Goal: Leave review/rating: Share an evaluation or opinion about a product, service, or content

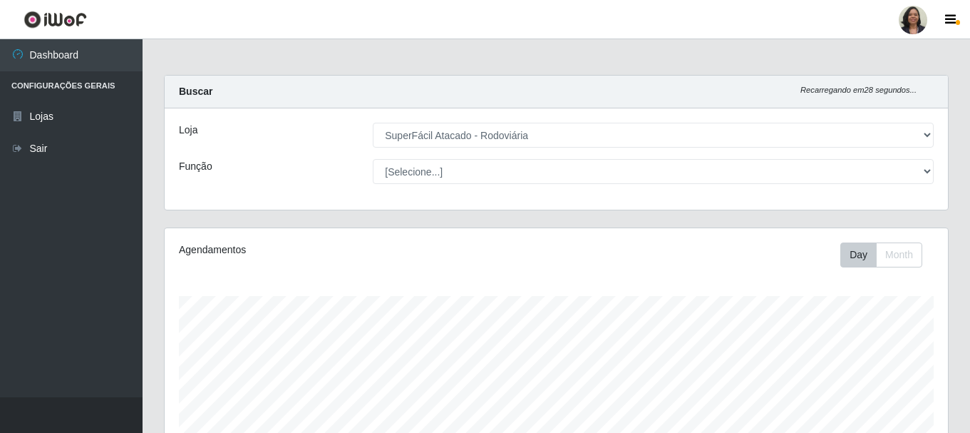
select select "400"
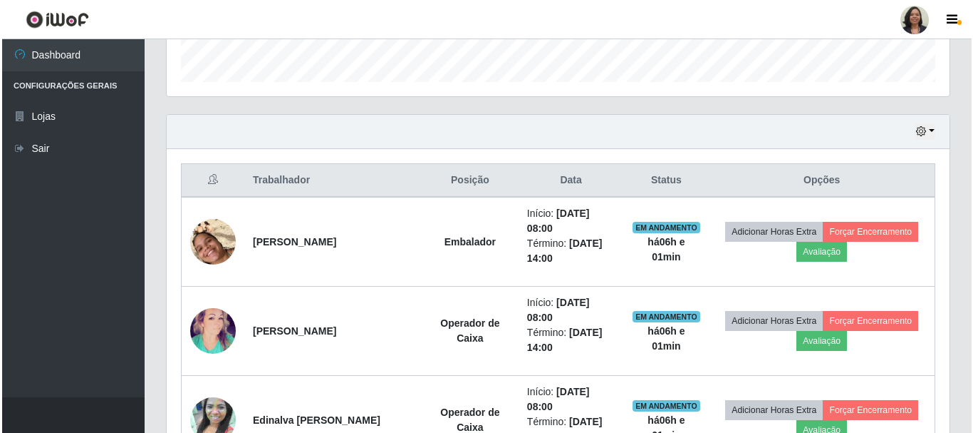
scroll to position [499, 0]
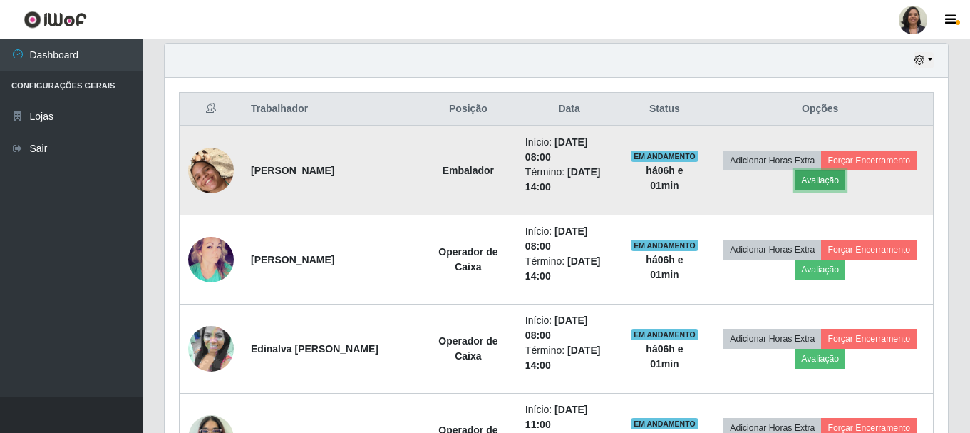
click at [823, 186] on button "Avaliação" at bounding box center [819, 180] width 51 height 20
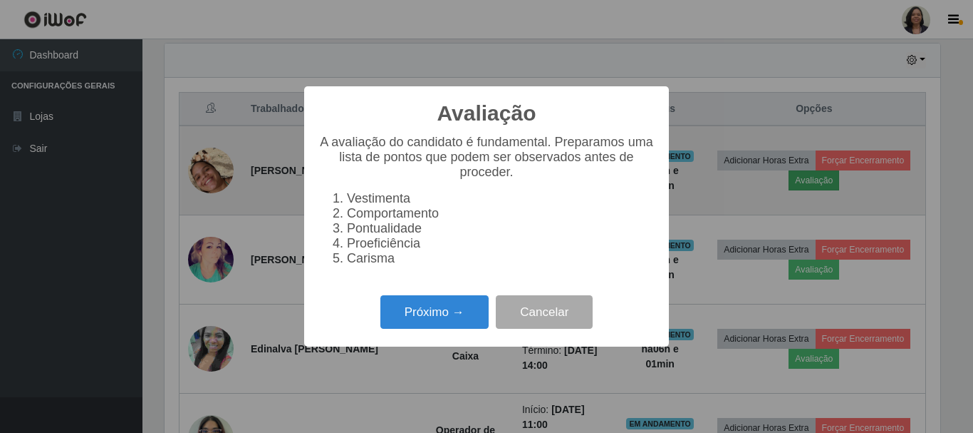
scroll to position [296, 776]
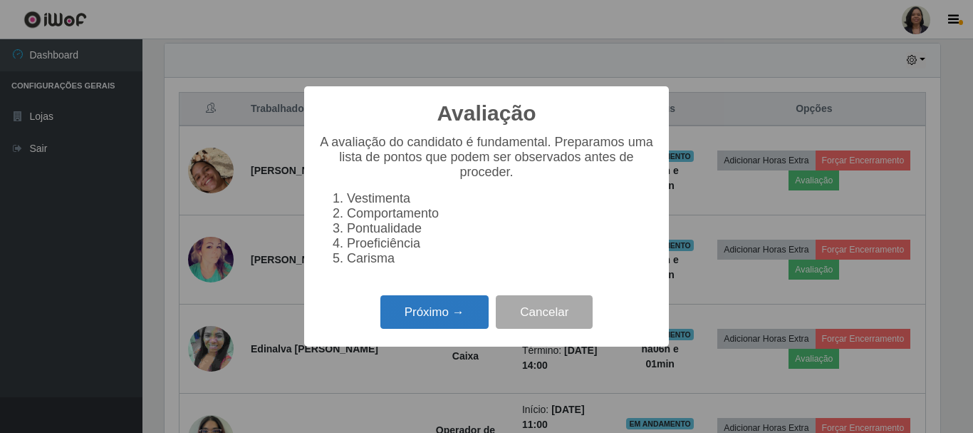
click at [457, 311] on button "Próximo →" at bounding box center [434, 311] width 108 height 33
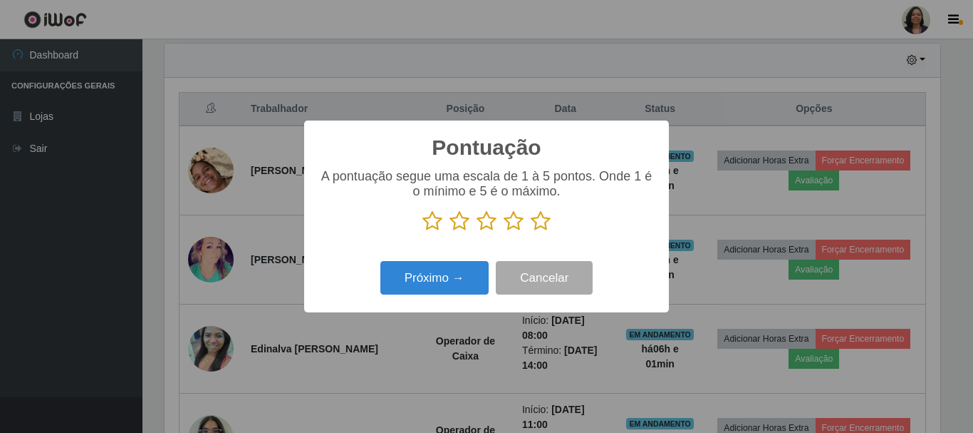
click at [544, 219] on icon at bounding box center [541, 220] width 20 height 21
click at [531, 232] on input "radio" at bounding box center [531, 232] width 0 height 0
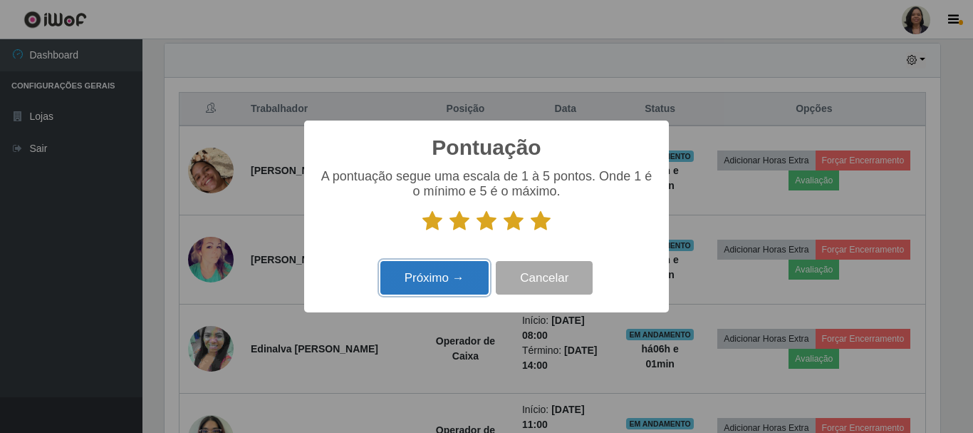
click at [432, 271] on button "Próximo →" at bounding box center [434, 277] width 108 height 33
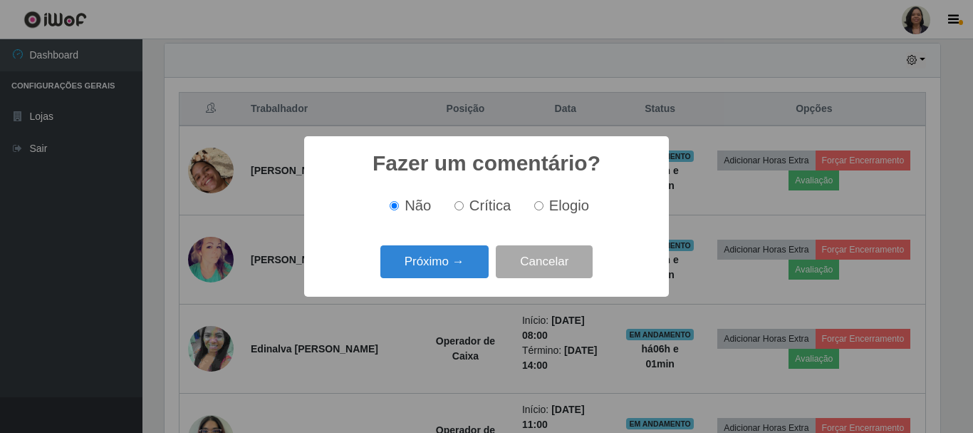
click at [542, 210] on input "Elogio" at bounding box center [538, 205] width 9 height 9
radio input "true"
click at [465, 261] on button "Próximo →" at bounding box center [434, 261] width 108 height 33
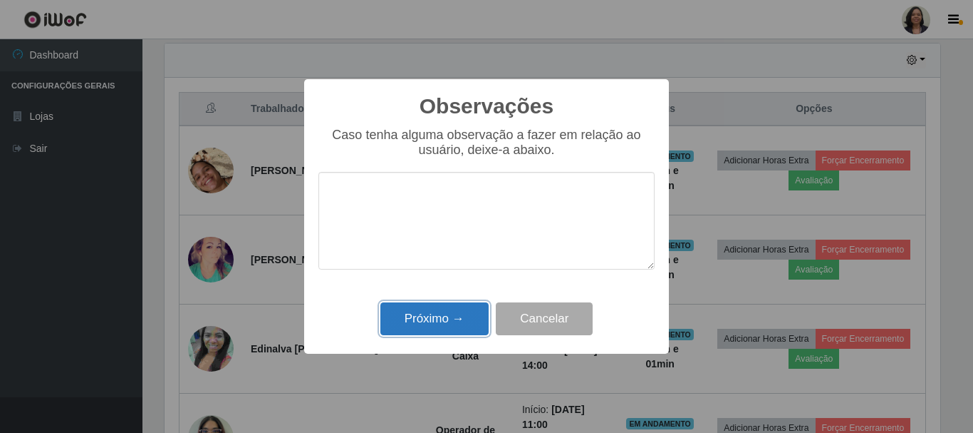
click at [460, 311] on button "Próximo →" at bounding box center [434, 318] width 108 height 33
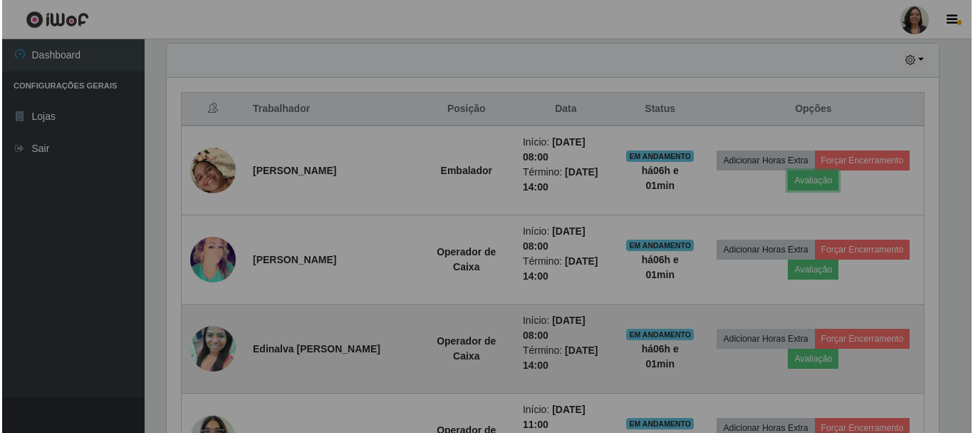
scroll to position [296, 783]
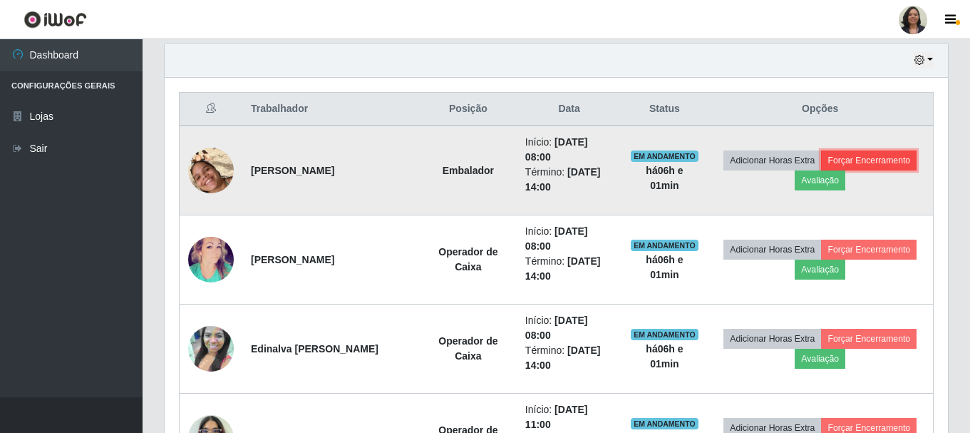
click at [874, 159] on button "Forçar Encerramento" at bounding box center [868, 160] width 95 height 20
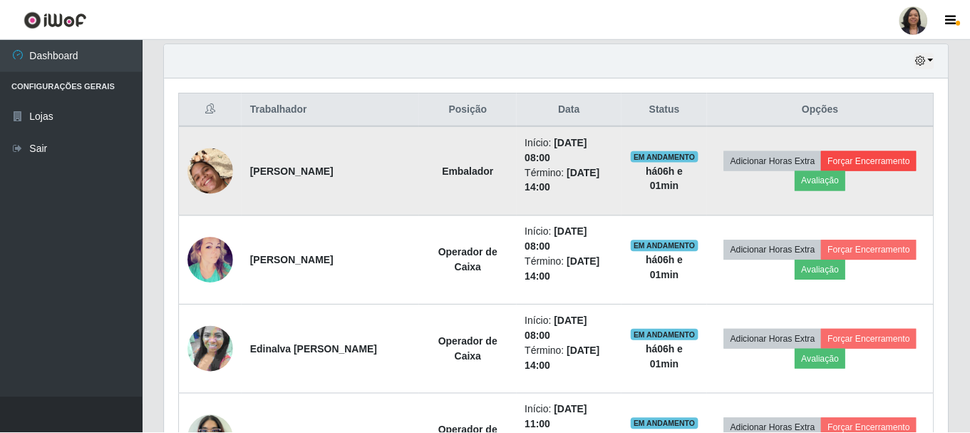
scroll to position [296, 776]
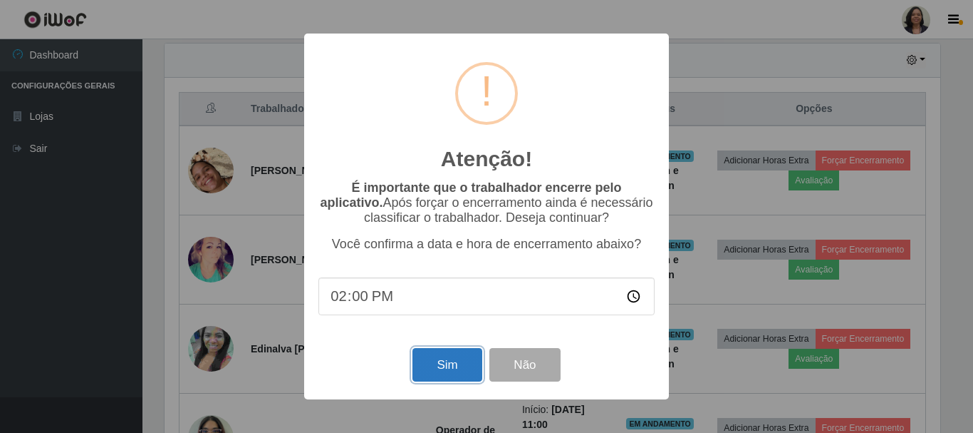
click at [449, 370] on button "Sim" at bounding box center [447, 364] width 69 height 33
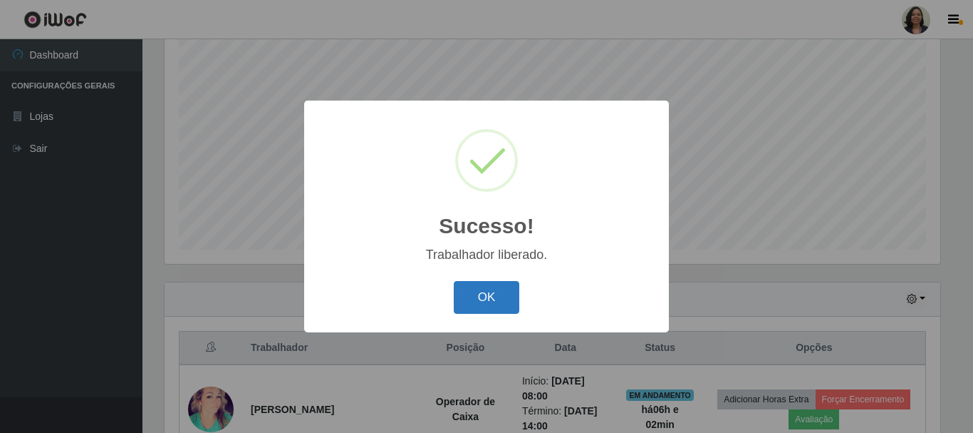
click at [504, 286] on button "OK" at bounding box center [487, 297] width 66 height 33
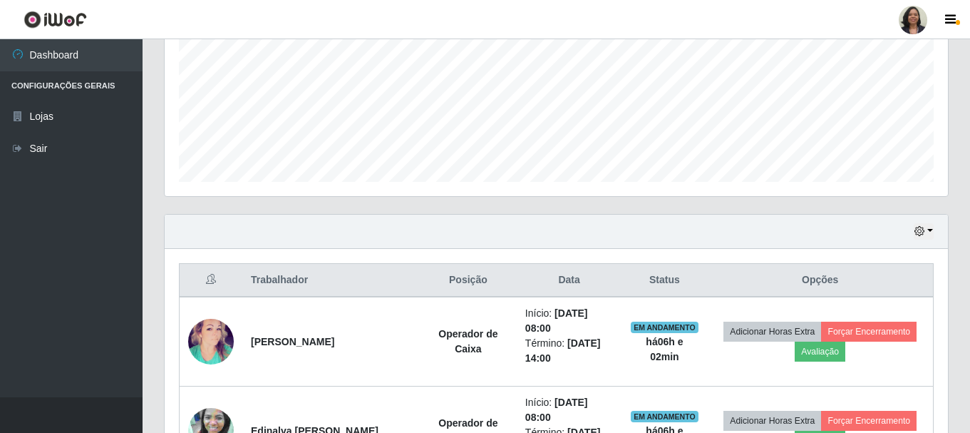
scroll to position [474, 0]
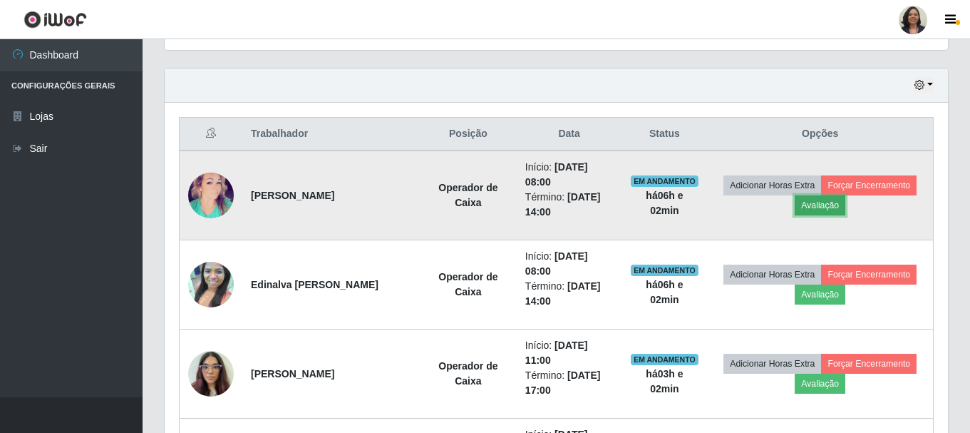
click at [820, 200] on button "Avaliação" at bounding box center [819, 205] width 51 height 20
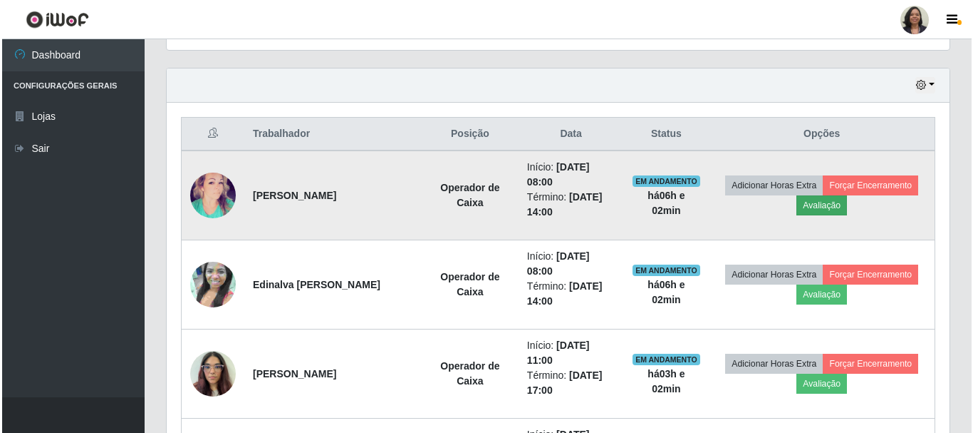
scroll to position [296, 776]
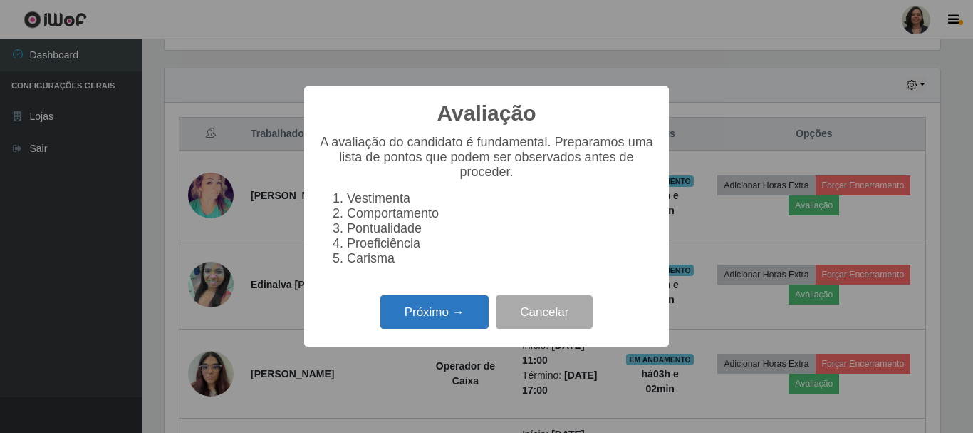
click at [432, 315] on button "Próximo →" at bounding box center [434, 311] width 108 height 33
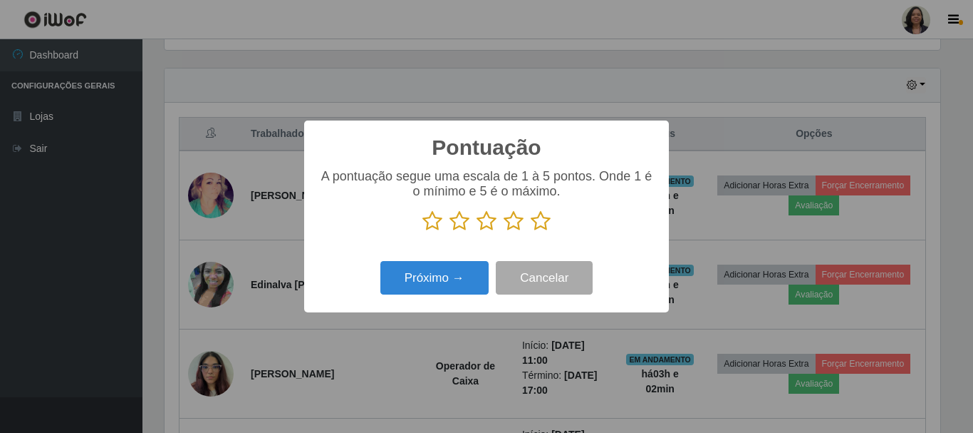
click at [546, 222] on icon at bounding box center [541, 220] width 20 height 21
click at [531, 232] on input "radio" at bounding box center [531, 232] width 0 height 0
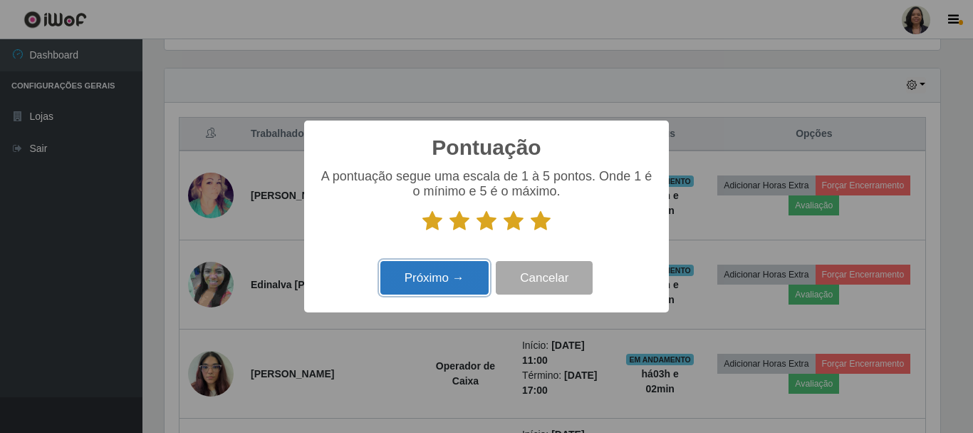
click at [442, 290] on button "Próximo →" at bounding box center [434, 277] width 108 height 33
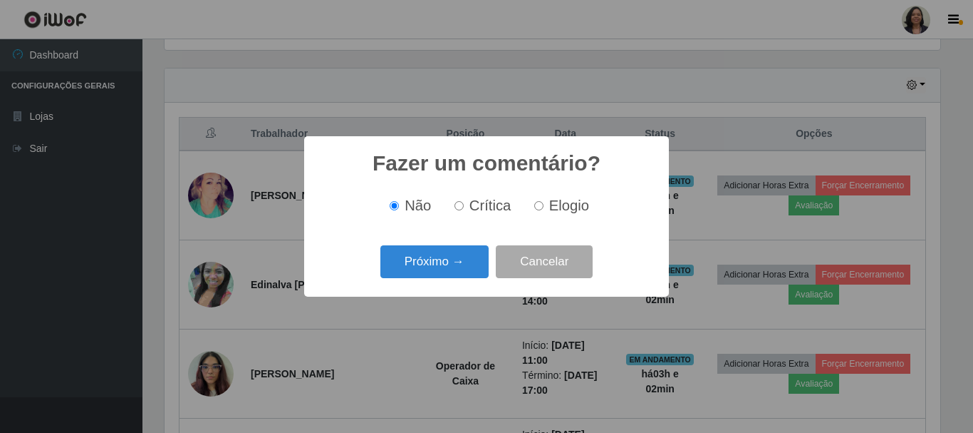
click at [540, 206] on input "Elogio" at bounding box center [538, 205] width 9 height 9
radio input "true"
click at [451, 268] on button "Próximo →" at bounding box center [434, 261] width 108 height 33
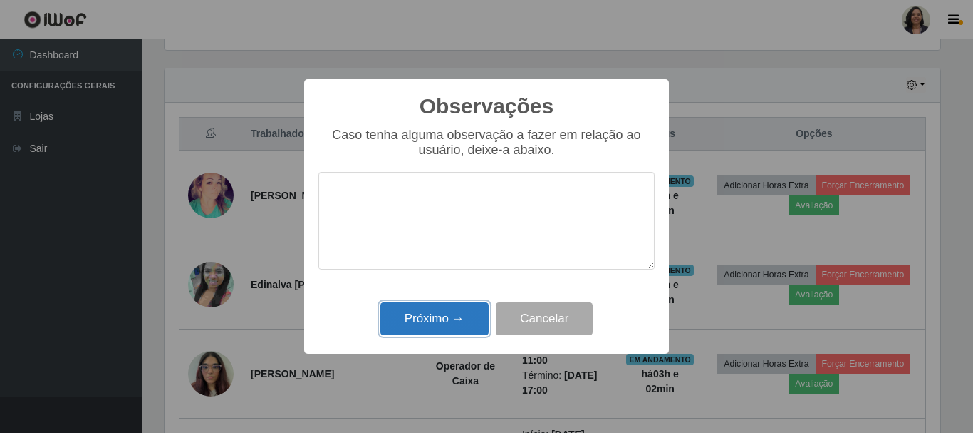
click at [452, 315] on button "Próximo →" at bounding box center [434, 318] width 108 height 33
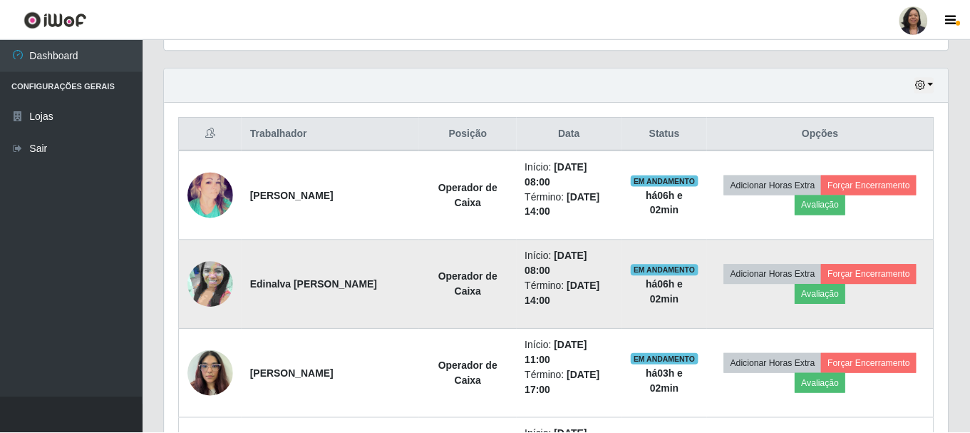
scroll to position [296, 783]
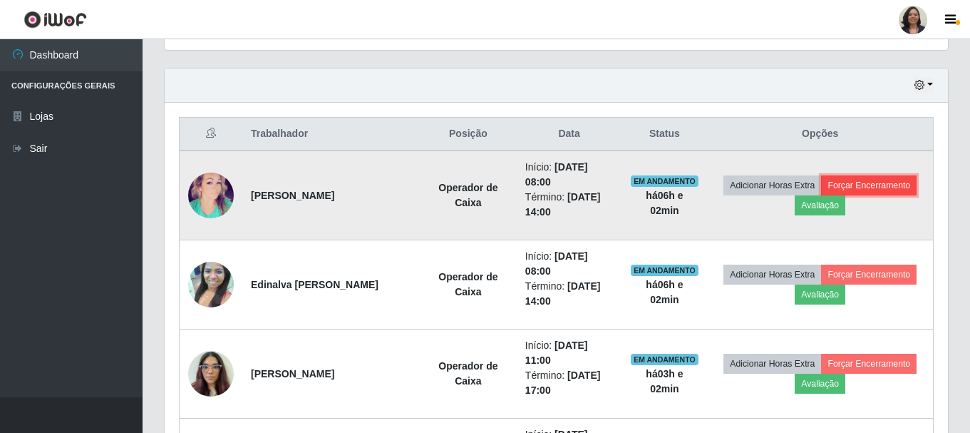
click at [873, 183] on button "Forçar Encerramento" at bounding box center [868, 185] width 95 height 20
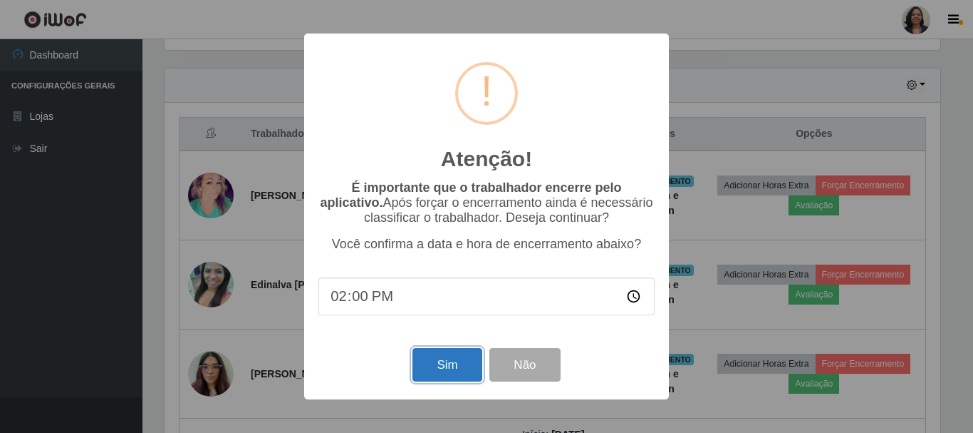
click at [437, 369] on button "Sim" at bounding box center [447, 364] width 69 height 33
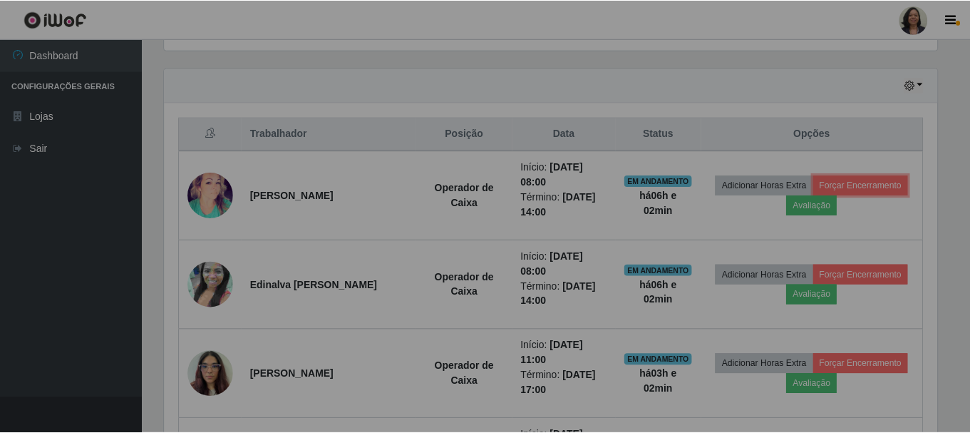
scroll to position [0, 0]
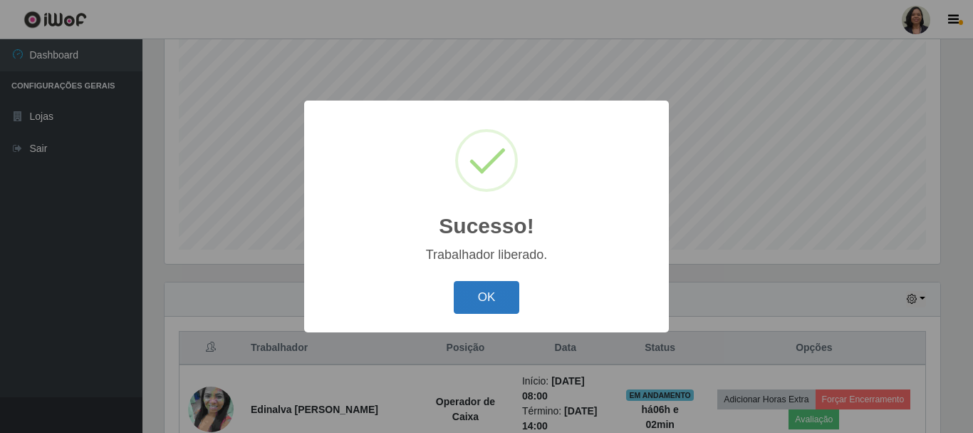
click at [492, 306] on button "OK" at bounding box center [487, 297] width 66 height 33
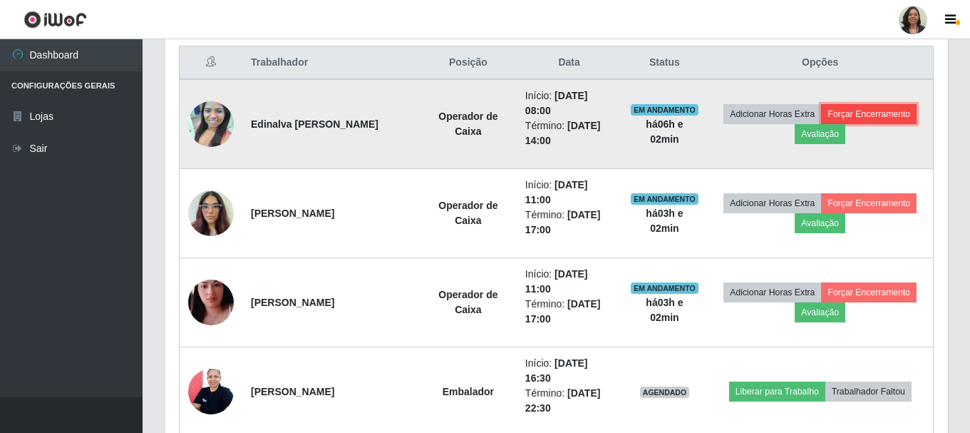
click at [859, 115] on button "Forçar Encerramento" at bounding box center [868, 114] width 95 height 20
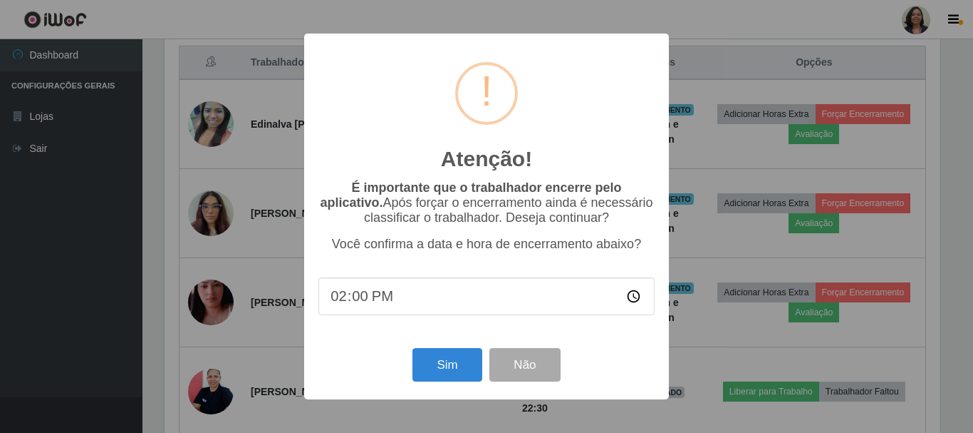
click at [825, 134] on div "Atenção! × É importante que o trabalhador encerre pelo aplicativo. Após forçar …" at bounding box center [486, 216] width 973 height 433
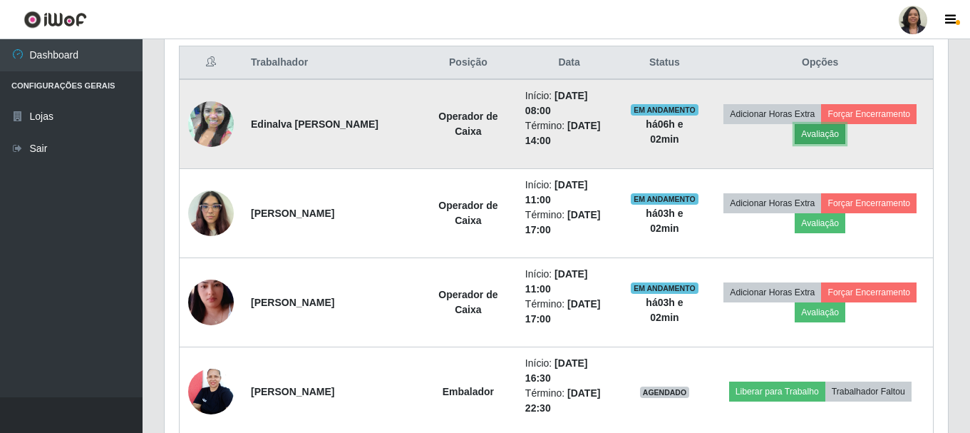
click at [829, 134] on button "Avaliação" at bounding box center [819, 134] width 51 height 20
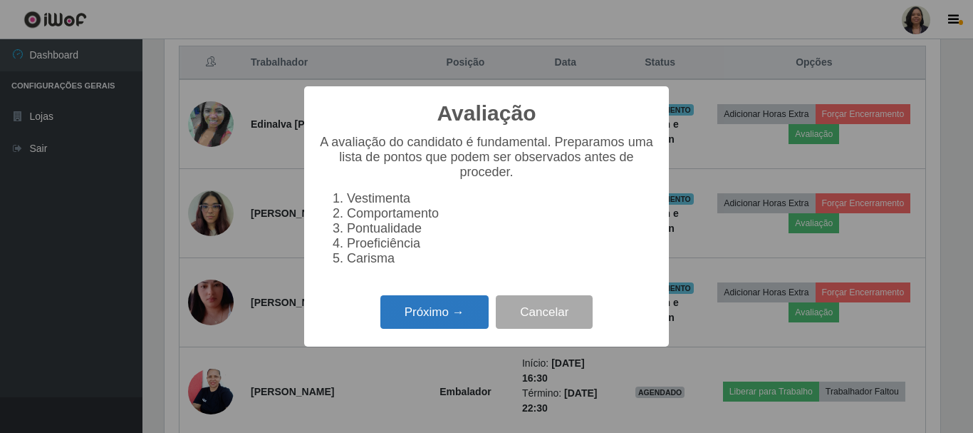
click at [442, 309] on button "Próximo →" at bounding box center [434, 311] width 108 height 33
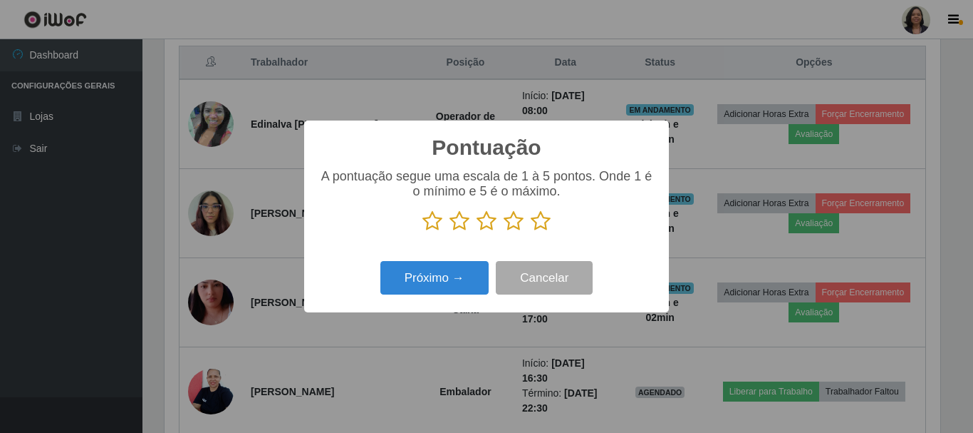
click at [541, 220] on icon at bounding box center [541, 220] width 20 height 21
click at [531, 232] on input "radio" at bounding box center [531, 232] width 0 height 0
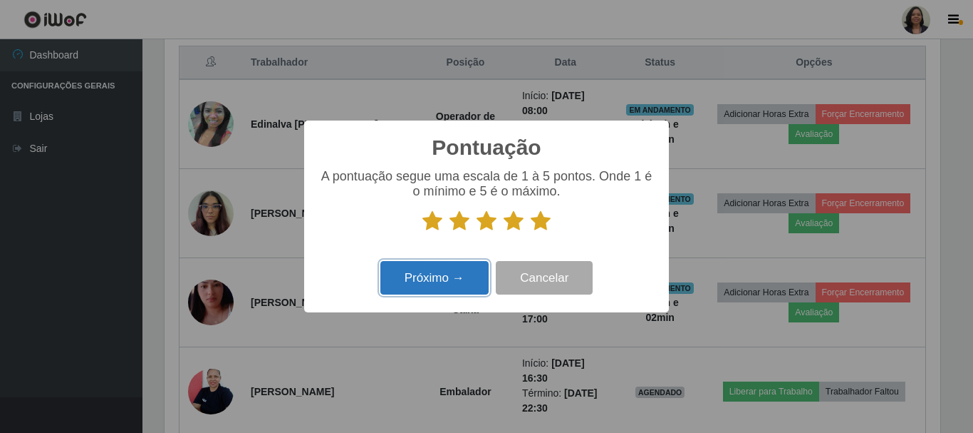
click at [469, 273] on button "Próximo →" at bounding box center [434, 277] width 108 height 33
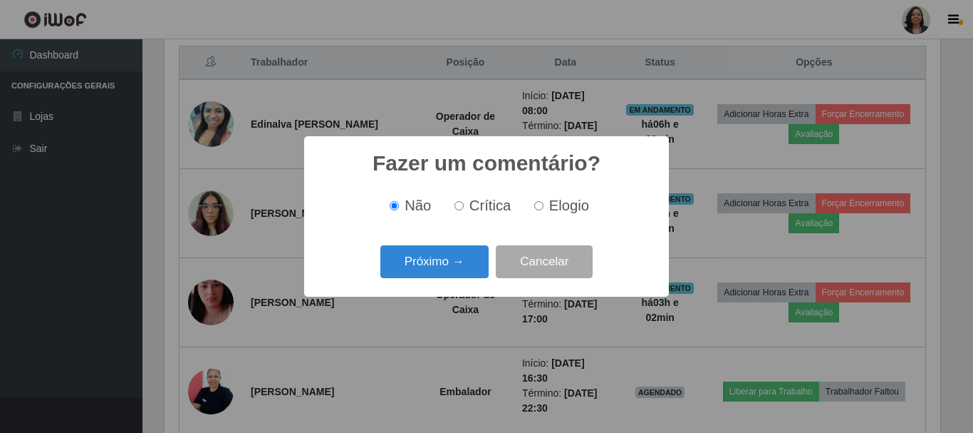
click at [538, 207] on input "Elogio" at bounding box center [538, 205] width 9 height 9
radio input "true"
click at [457, 267] on button "Próximo →" at bounding box center [434, 261] width 108 height 33
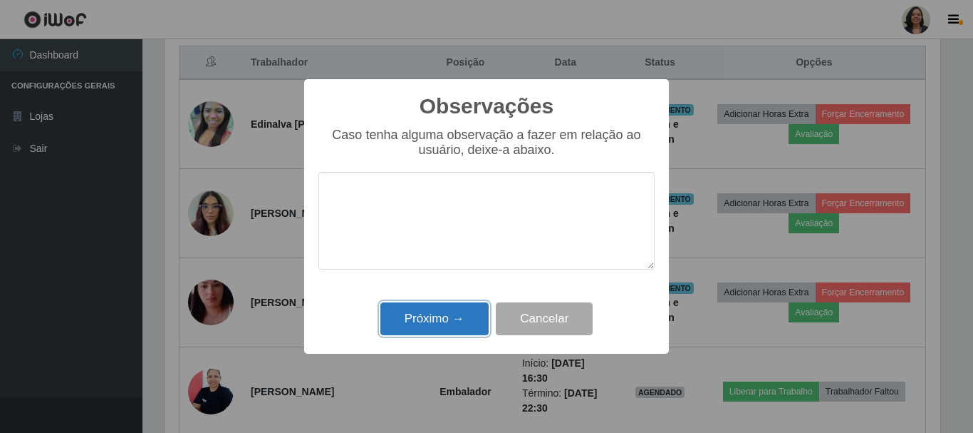
click at [452, 312] on button "Próximo →" at bounding box center [434, 318] width 108 height 33
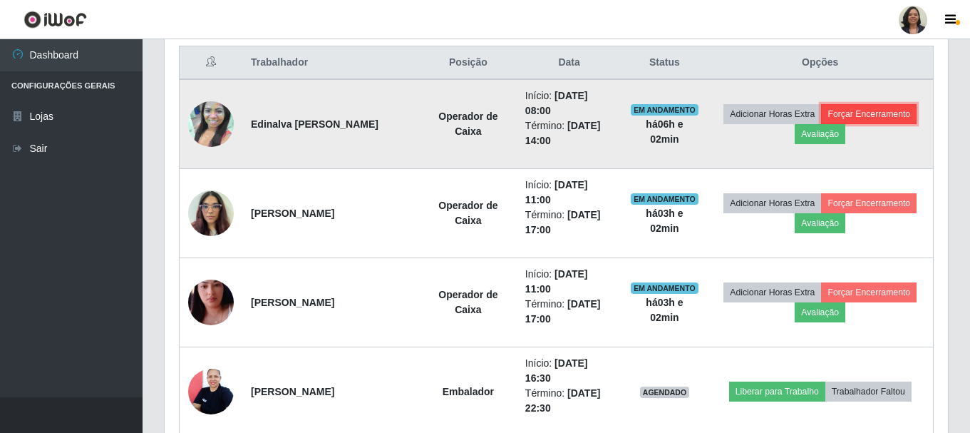
click at [874, 113] on button "Forçar Encerramento" at bounding box center [868, 114] width 95 height 20
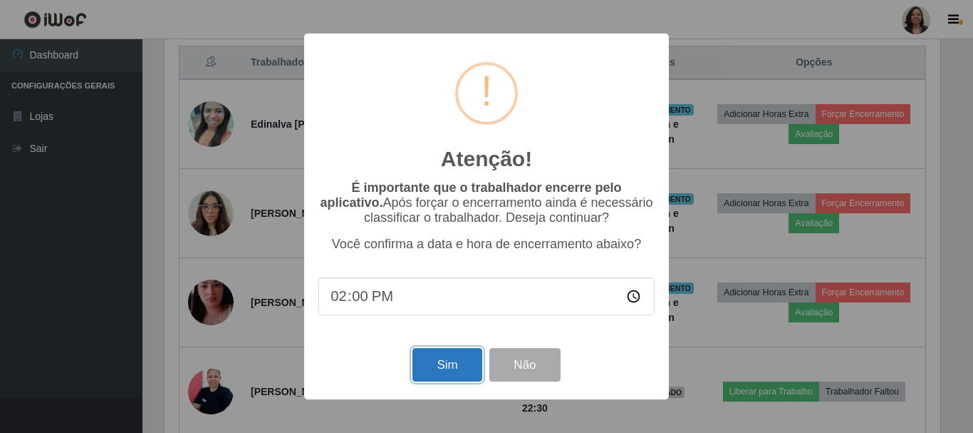
click at [469, 363] on button "Sim" at bounding box center [447, 364] width 69 height 33
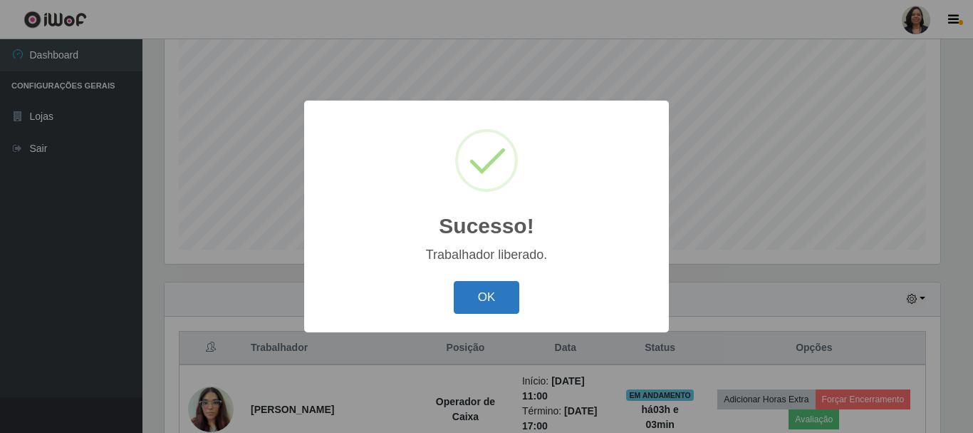
click at [507, 286] on button "OK" at bounding box center [487, 297] width 66 height 33
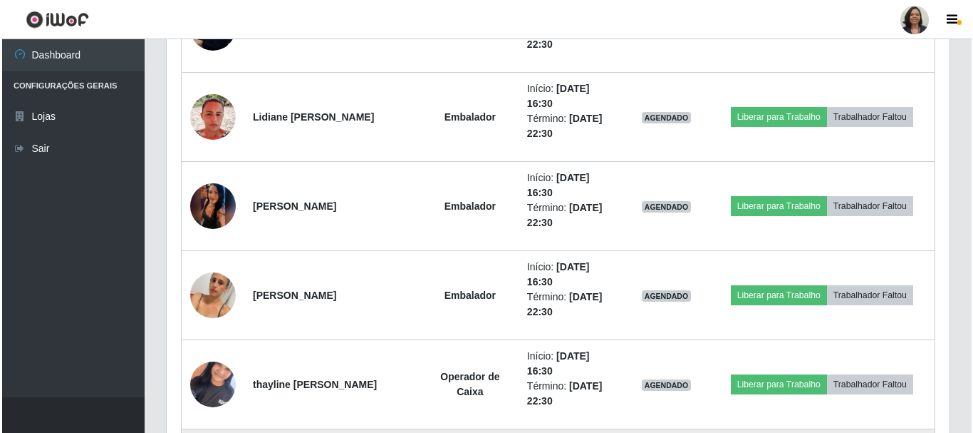
scroll to position [794, 0]
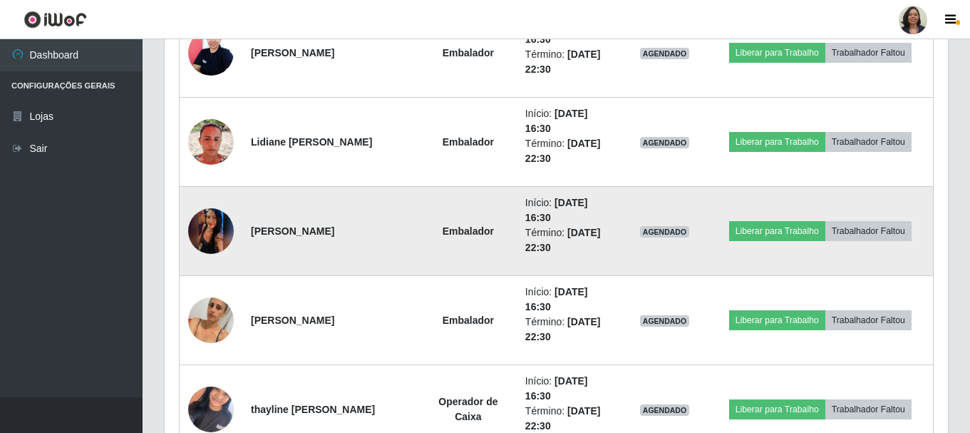
click at [207, 235] on img at bounding box center [211, 230] width 46 height 101
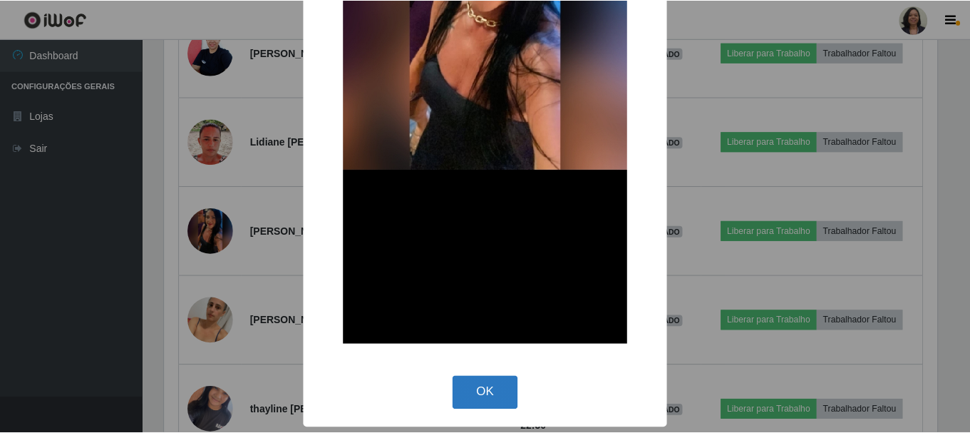
scroll to position [326, 0]
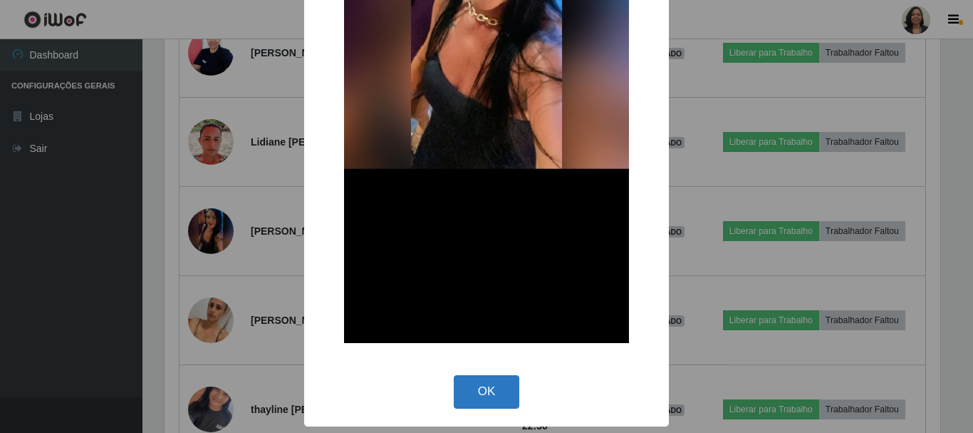
click at [467, 400] on button "OK" at bounding box center [487, 391] width 66 height 33
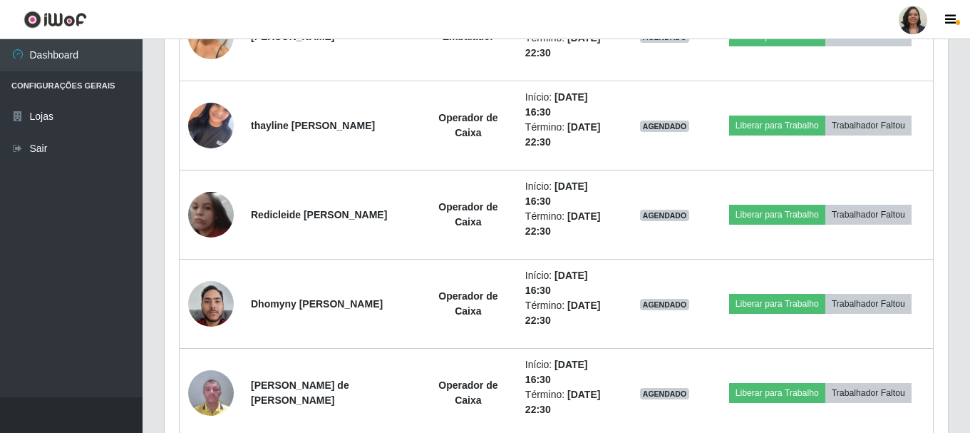
scroll to position [1079, 0]
